Goal: Task Accomplishment & Management: Manage account settings

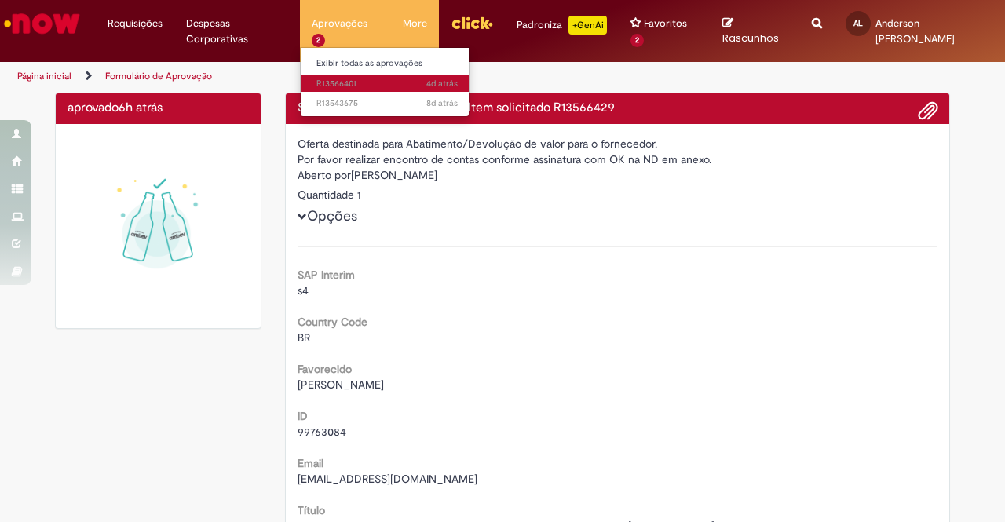
click at [328, 86] on span "4d atrás 4 dias atrás R13566401" at bounding box center [386, 84] width 141 height 13
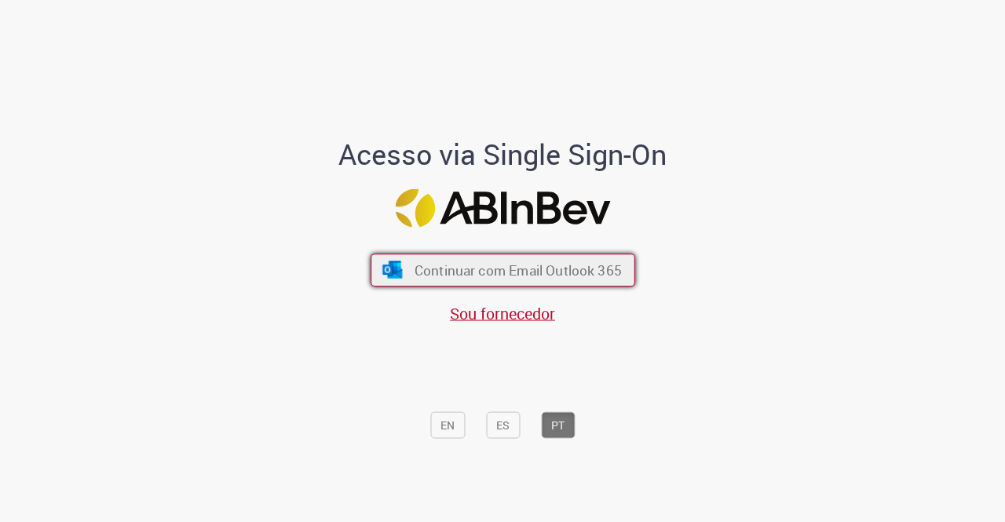
click at [470, 274] on span "Continuar com Email Outlook 365" at bounding box center [517, 270] width 207 height 18
click at [452, 275] on span "Continuar com Email Outlook 365" at bounding box center [517, 270] width 207 height 18
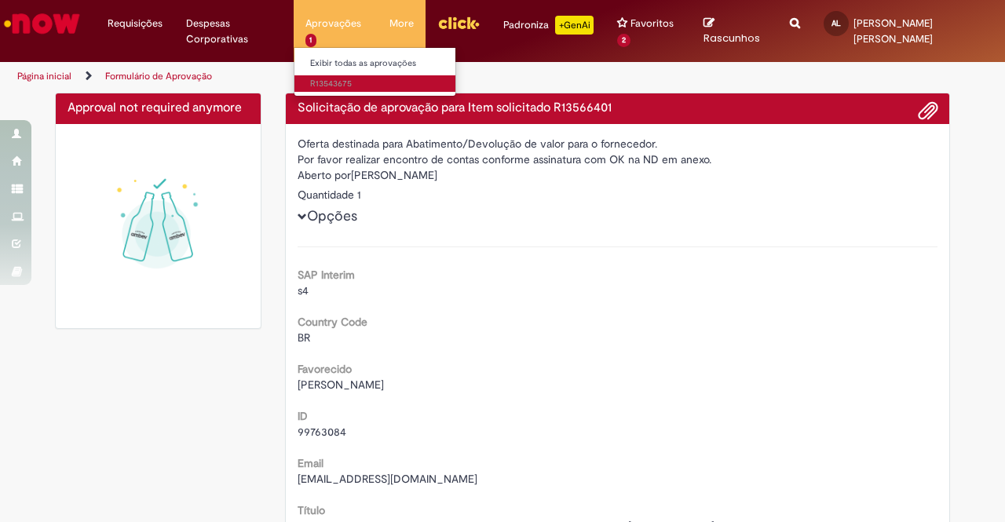
click at [333, 85] on span "R13543675" at bounding box center [380, 84] width 141 height 13
click at [333, 87] on span "8d atrás 8 [PERSON_NAME] atrás R13543675" at bounding box center [380, 84] width 141 height 13
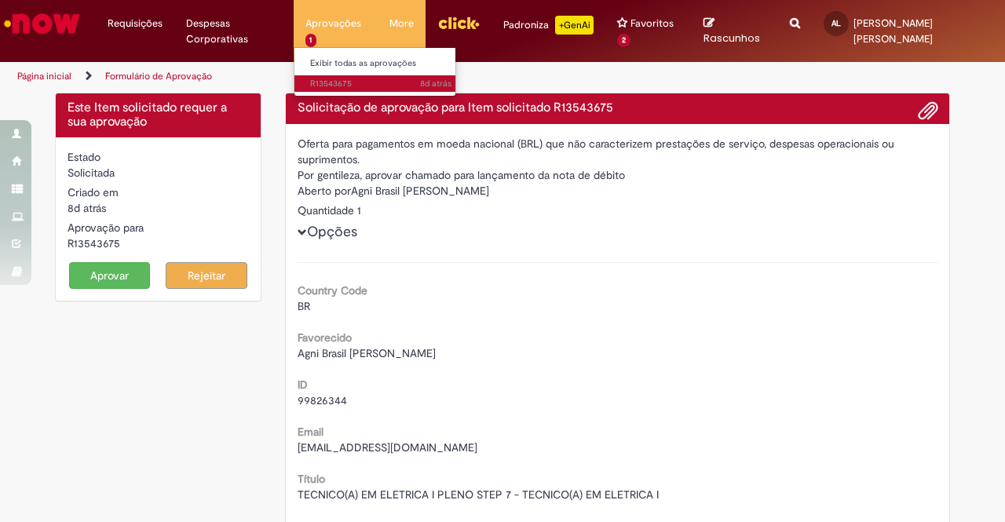
click at [361, 82] on span "8d atrás 8 [PERSON_NAME] atrás R13543675" at bounding box center [380, 84] width 141 height 13
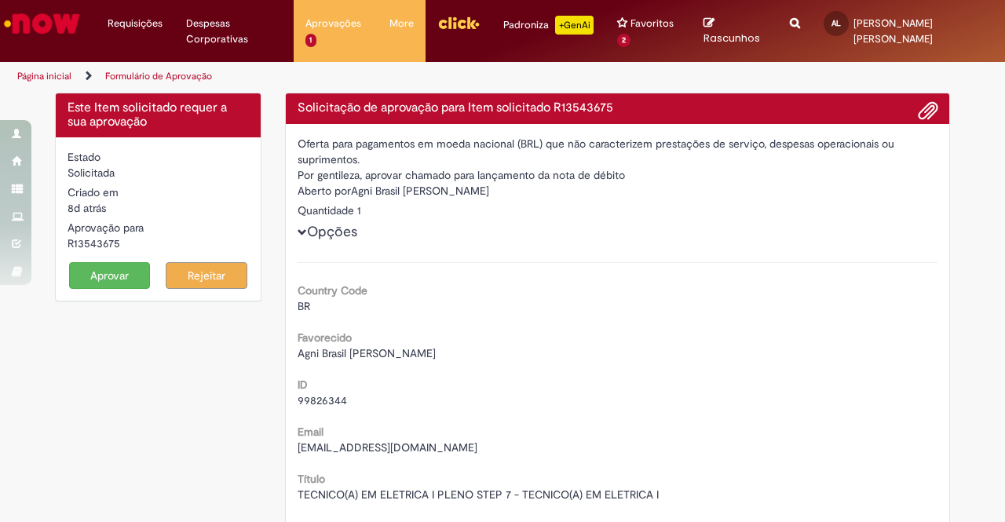
click at [101, 276] on button "Aprovar" at bounding box center [110, 275] width 82 height 27
